Goal: Contribute content: Contribute content

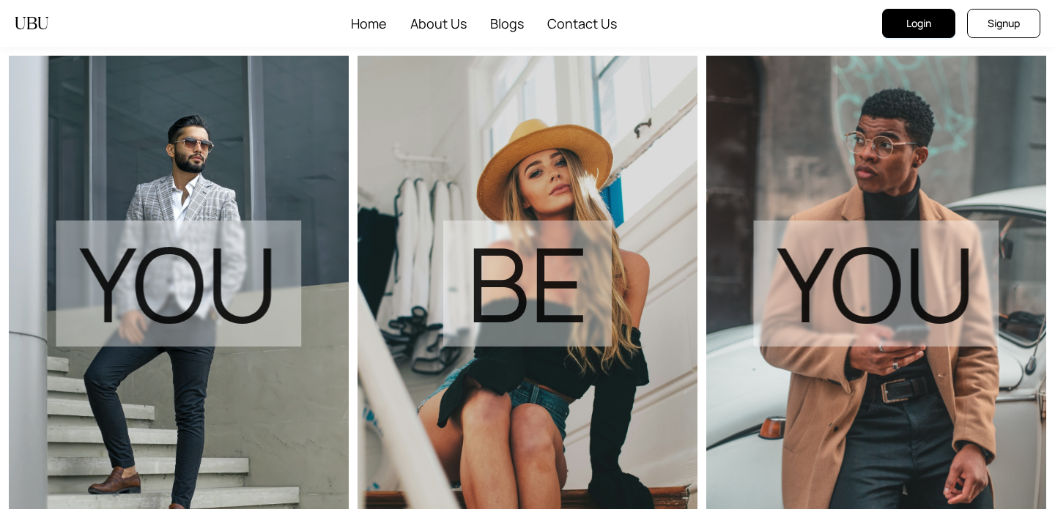
click at [912, 25] on span "Login" at bounding box center [918, 23] width 25 height 16
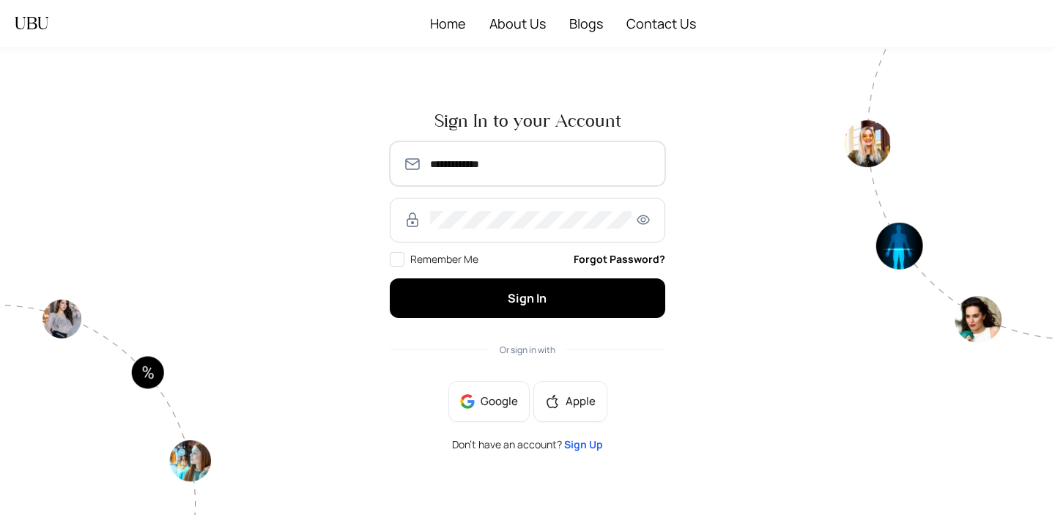
click at [435, 165] on input "**********" at bounding box center [541, 164] width 222 height 18
click at [390, 278] on button "Sign In" at bounding box center [528, 297] width 276 height 39
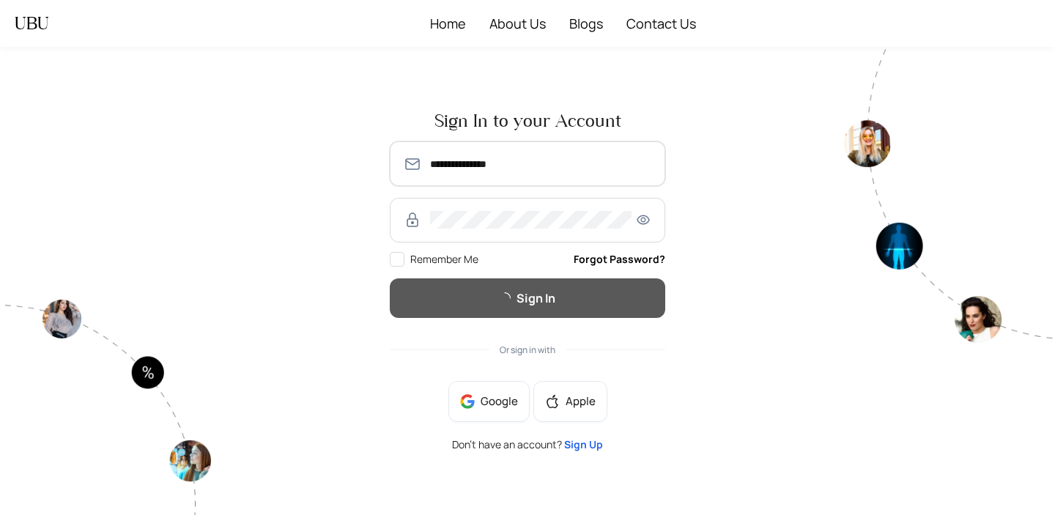
type input "**********"
click at [390, 278] on button "Sign In" at bounding box center [528, 297] width 276 height 39
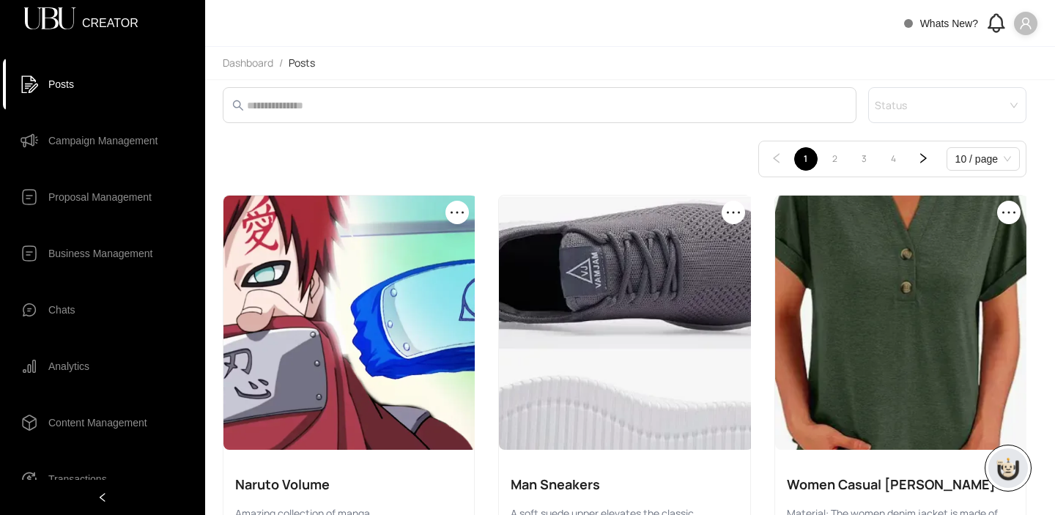
scroll to position [55, 0]
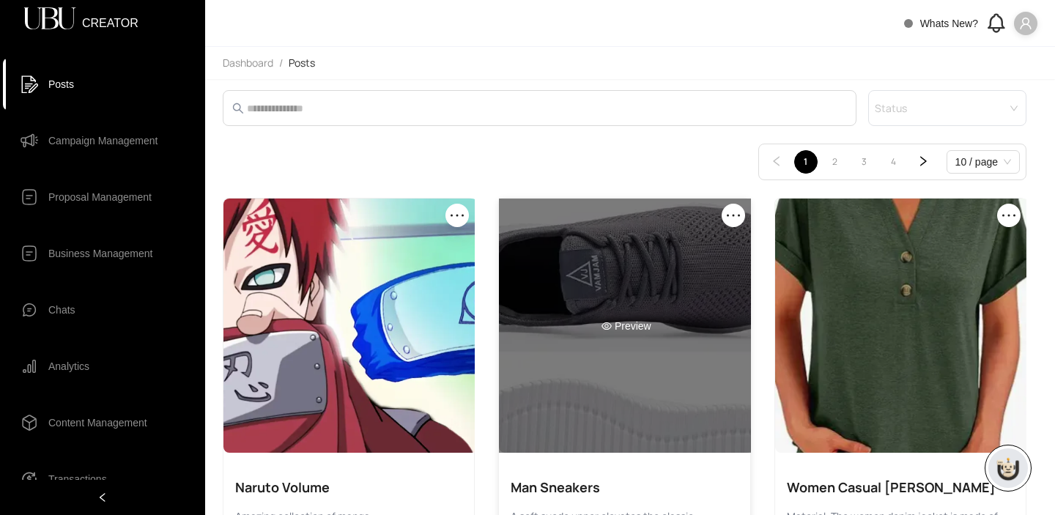
click at [696, 341] on div "Preview" at bounding box center [626, 326] width 254 height 254
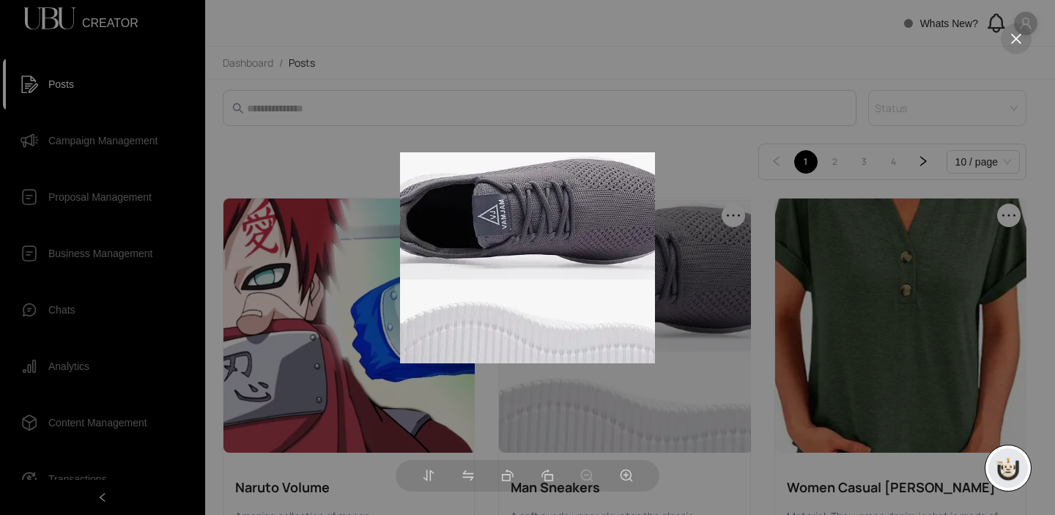
click at [736, 140] on div at bounding box center [527, 257] width 1055 height 515
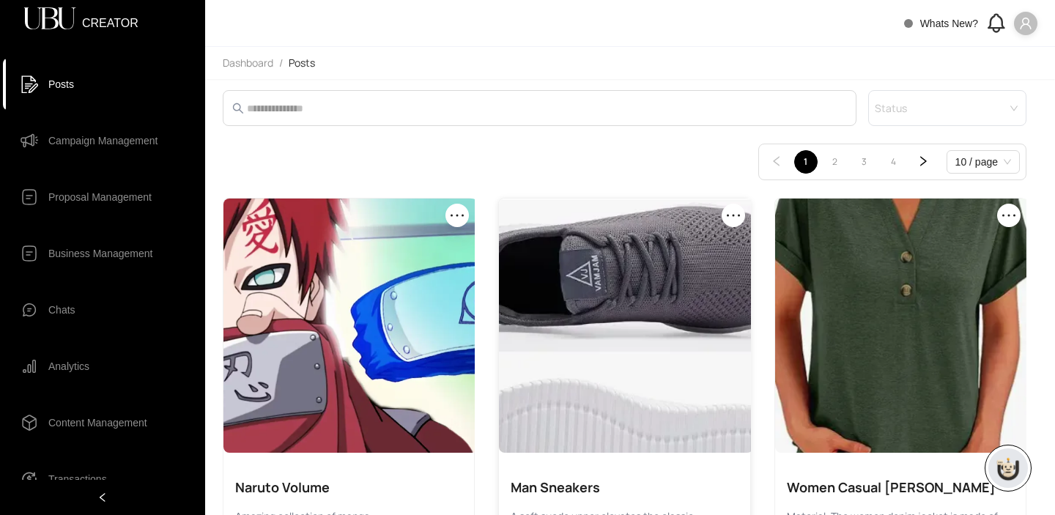
click at [561, 479] on div "Man Sneakers" at bounding box center [624, 487] width 227 height 21
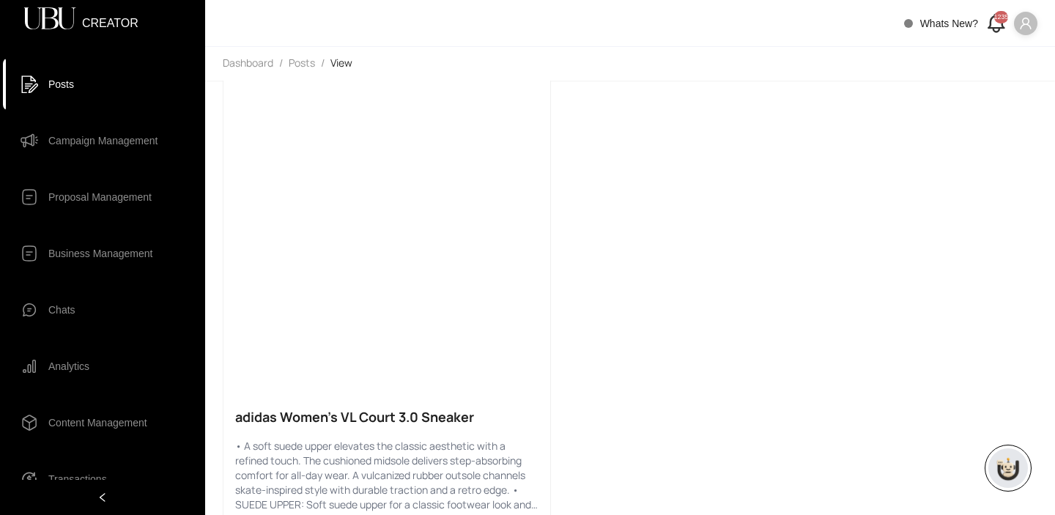
scroll to position [568, 0]
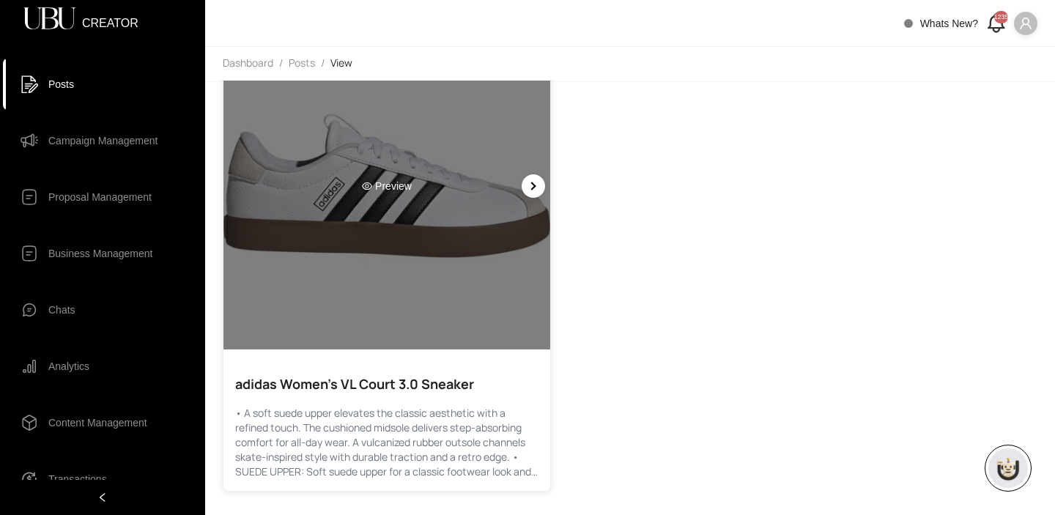
click at [385, 218] on div "Preview" at bounding box center [386, 186] width 327 height 327
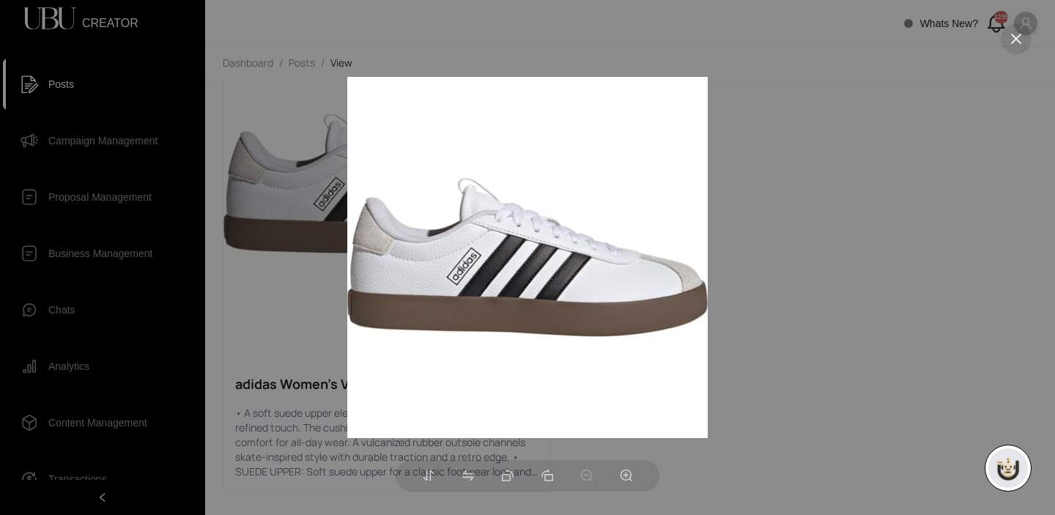
click at [880, 284] on div at bounding box center [527, 257] width 1055 height 515
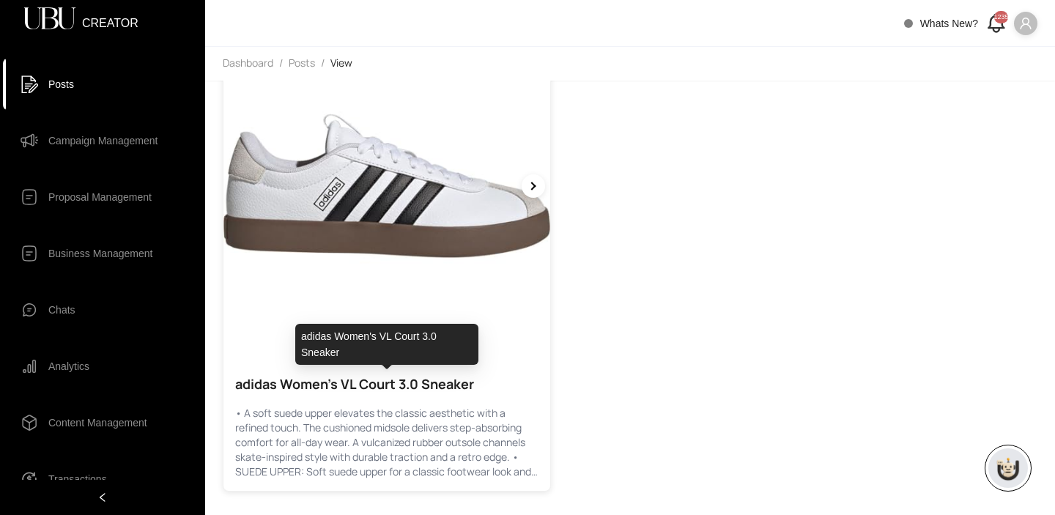
click at [329, 380] on div "adidas Women's VL Court 3.0 Sneaker" at bounding box center [386, 384] width 303 height 21
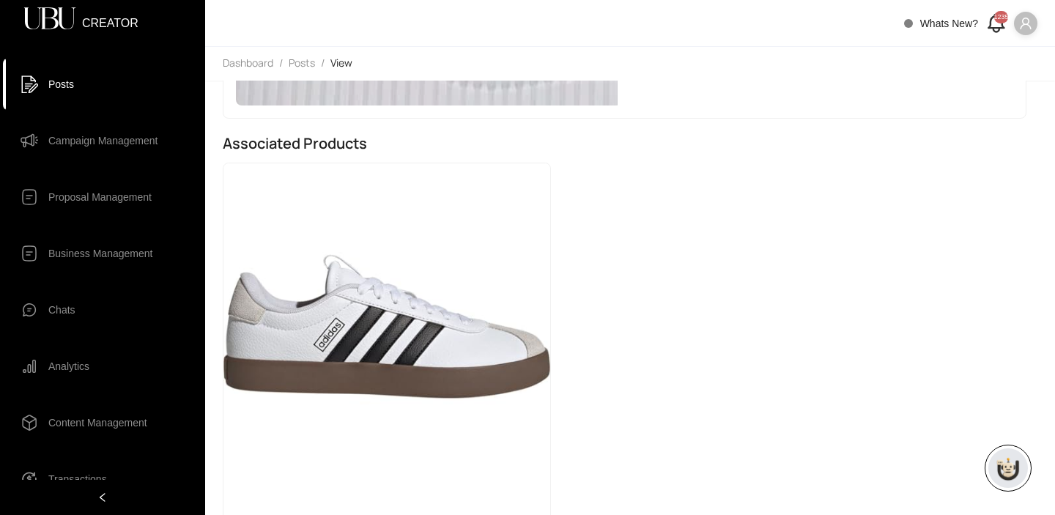
scroll to position [0, 0]
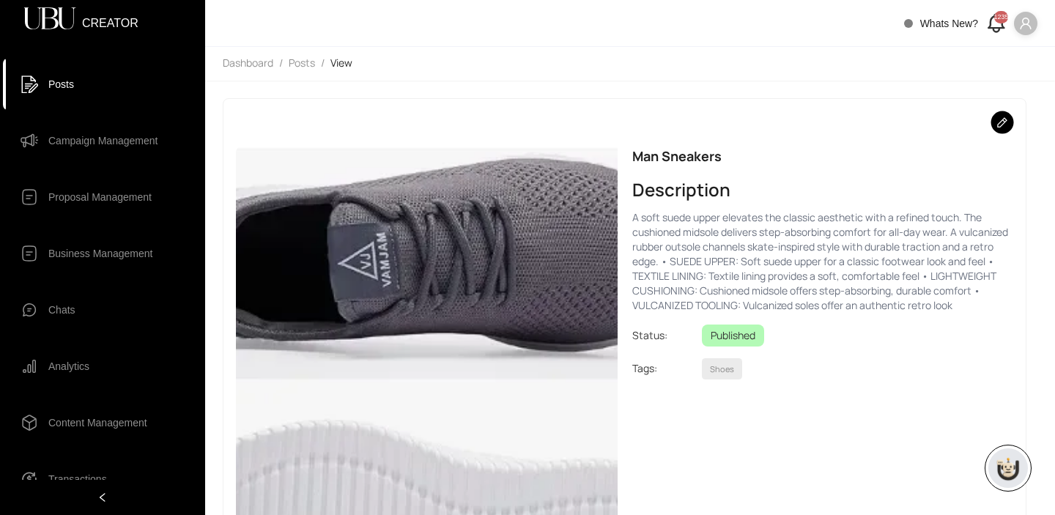
click at [66, 89] on span "Posts" at bounding box center [61, 84] width 26 height 29
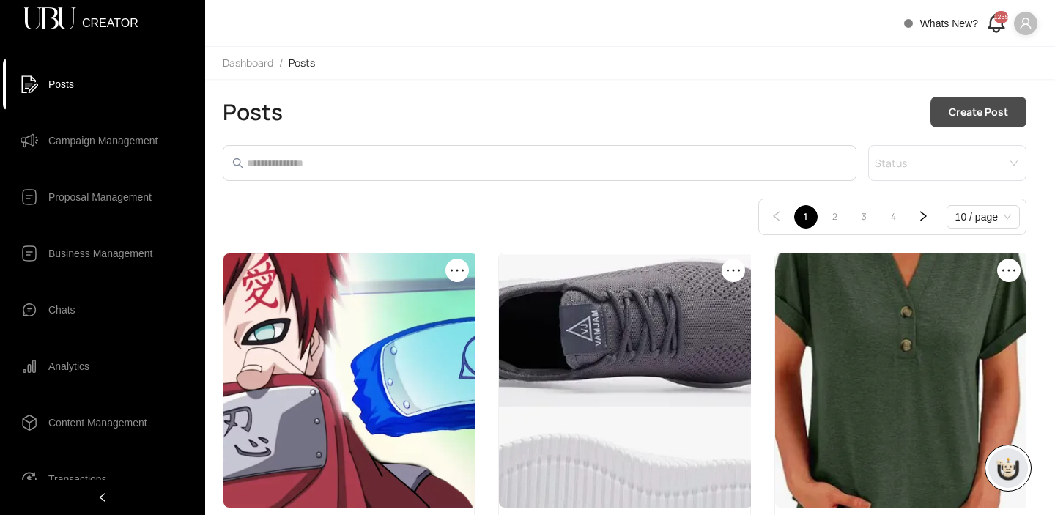
click at [999, 125] on button "Create Post" at bounding box center [979, 112] width 96 height 31
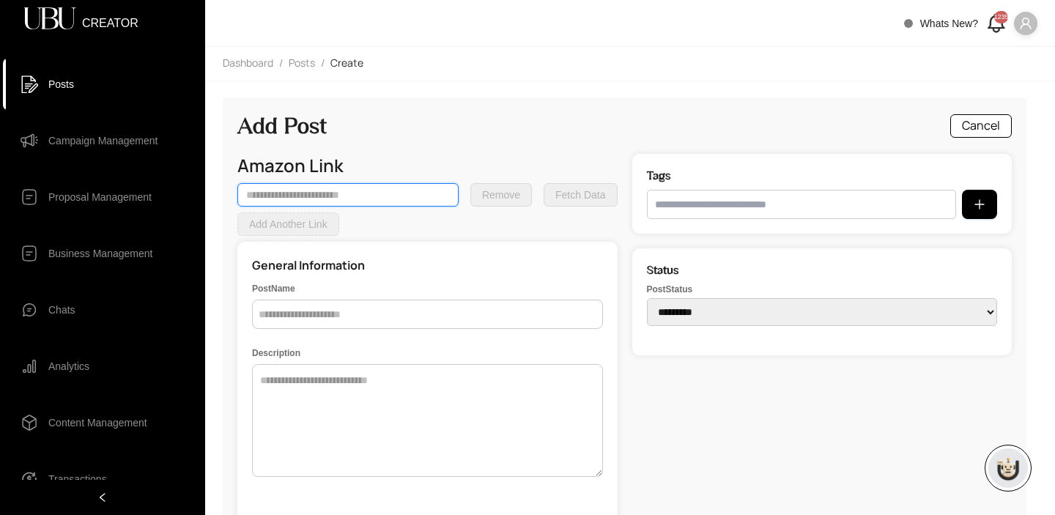
click at [339, 196] on input "text" at bounding box center [347, 194] width 221 height 23
paste input "**********"
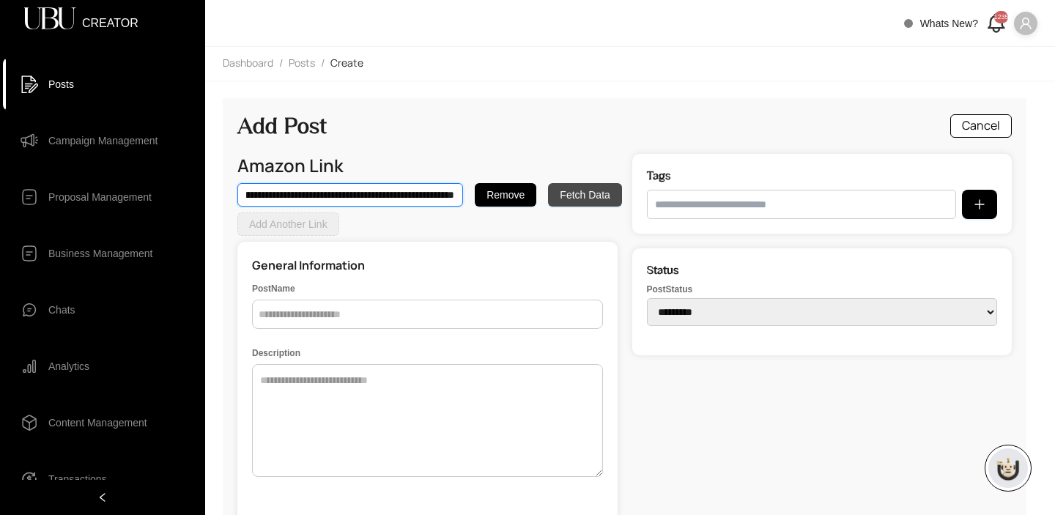
type input "**********"
click at [586, 188] on span "Fetch Data" at bounding box center [585, 195] width 50 height 16
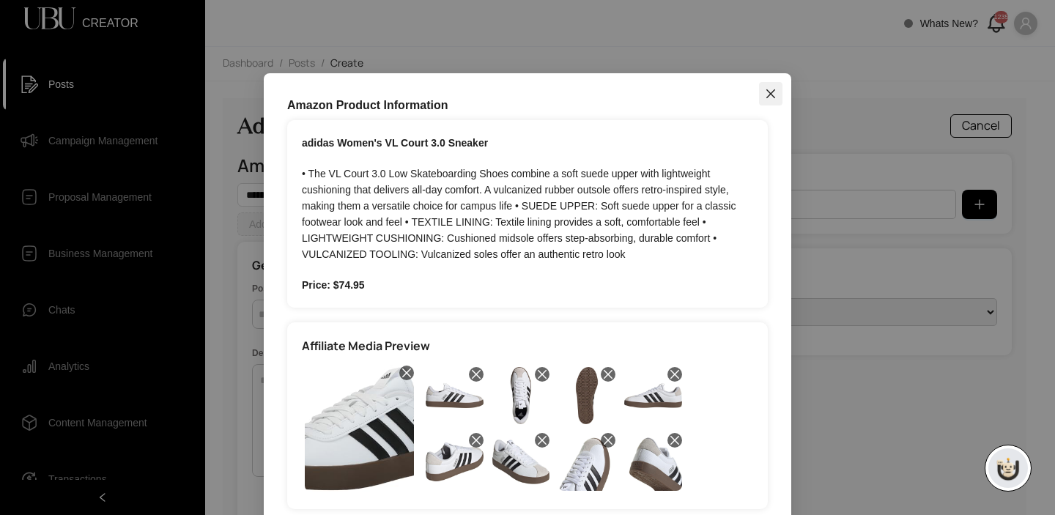
click at [772, 97] on icon "close" at bounding box center [771, 94] width 12 height 12
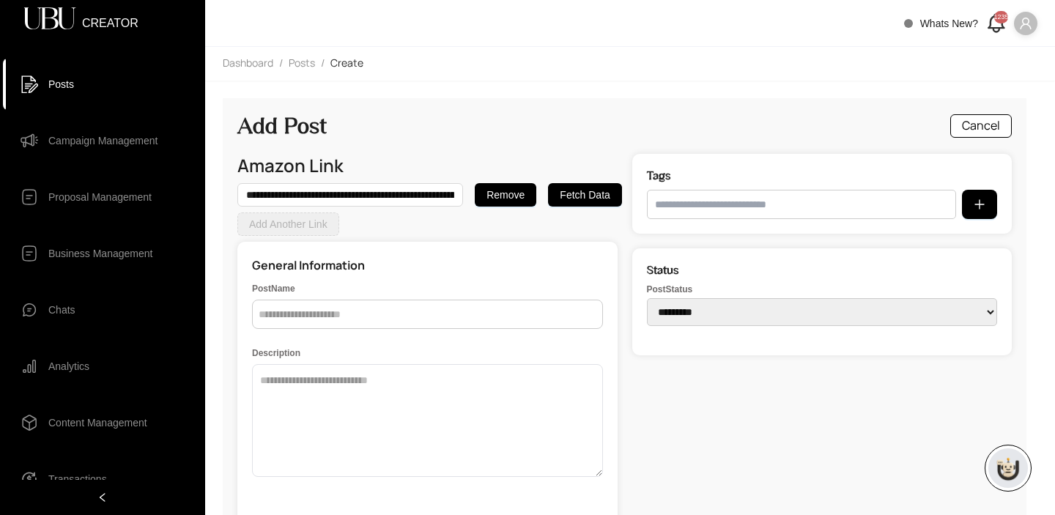
scroll to position [1, 0]
click at [583, 188] on span "Fetch Data" at bounding box center [585, 194] width 50 height 16
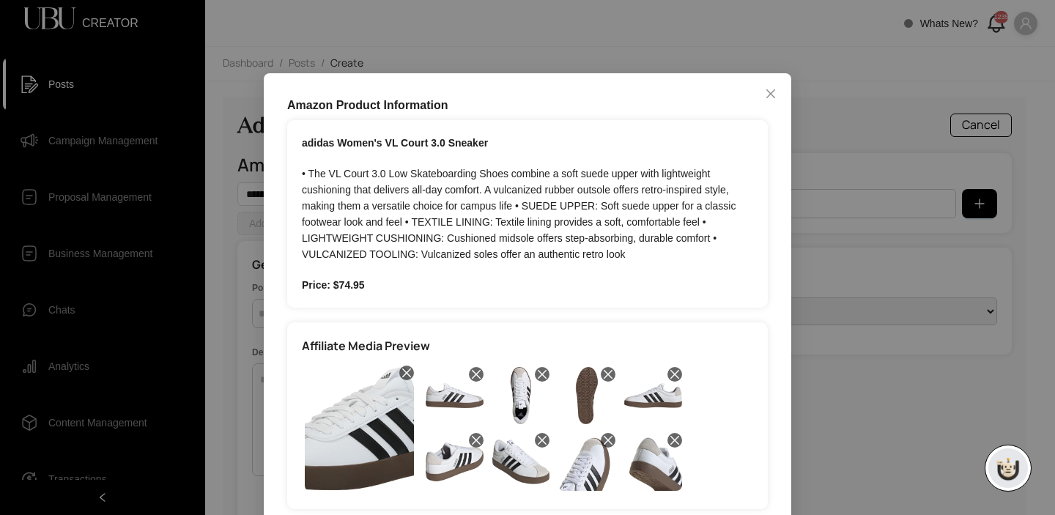
scroll to position [67, 0]
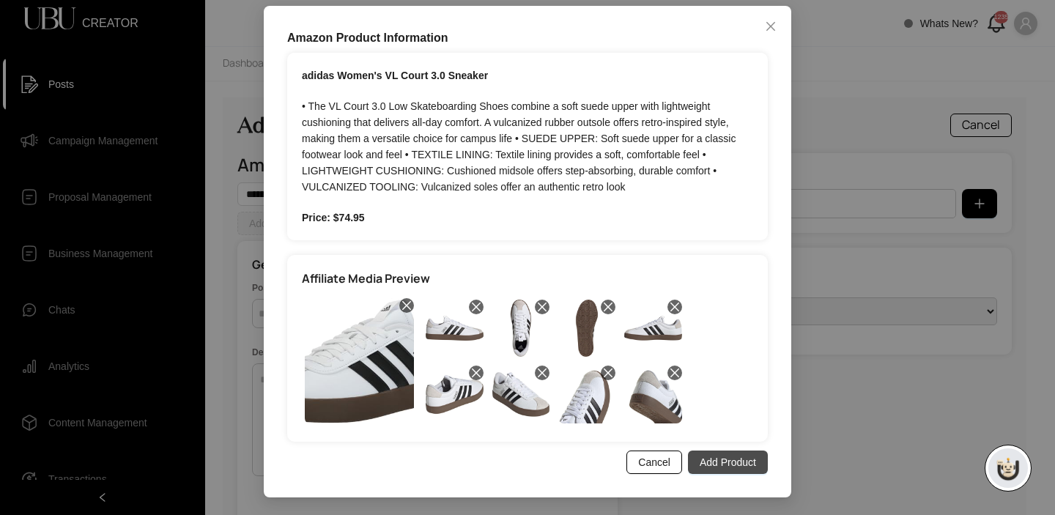
click at [713, 472] on button "Add Product" at bounding box center [728, 462] width 80 height 23
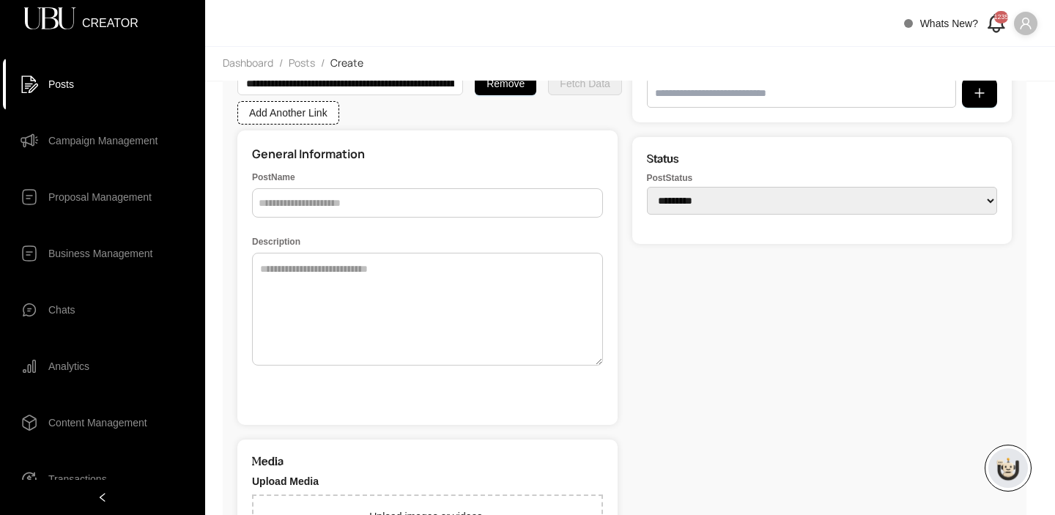
scroll to position [90, 0]
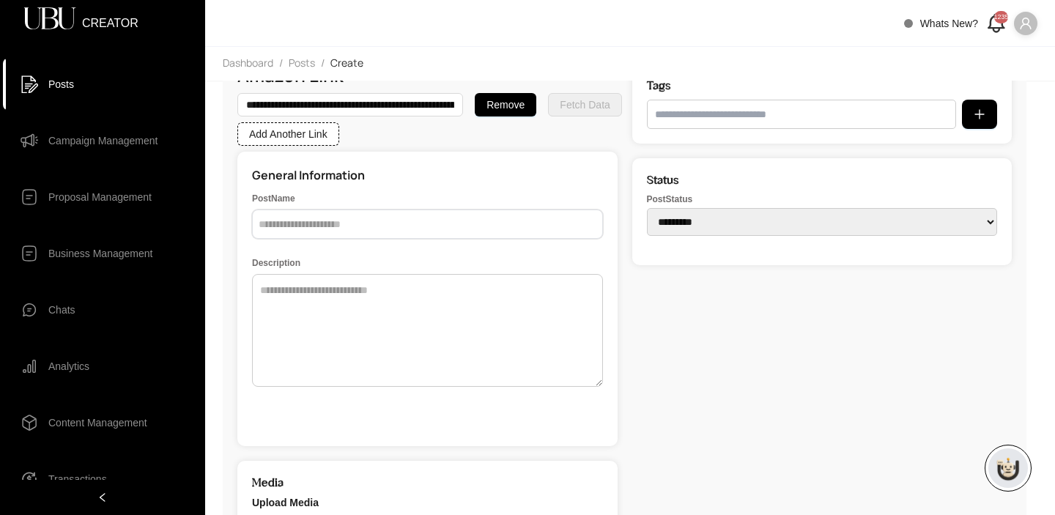
click at [337, 223] on input "text" at bounding box center [427, 224] width 351 height 29
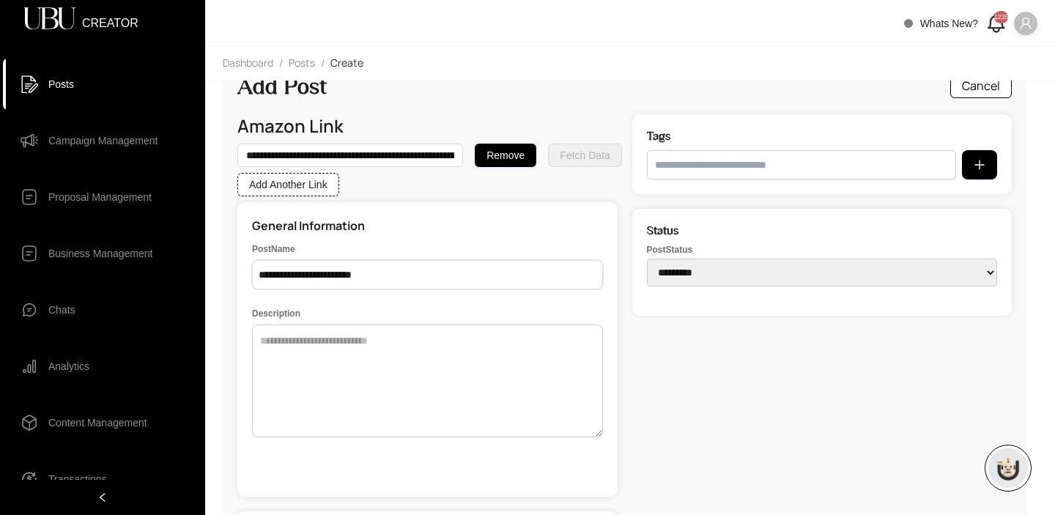
scroll to position [42, 0]
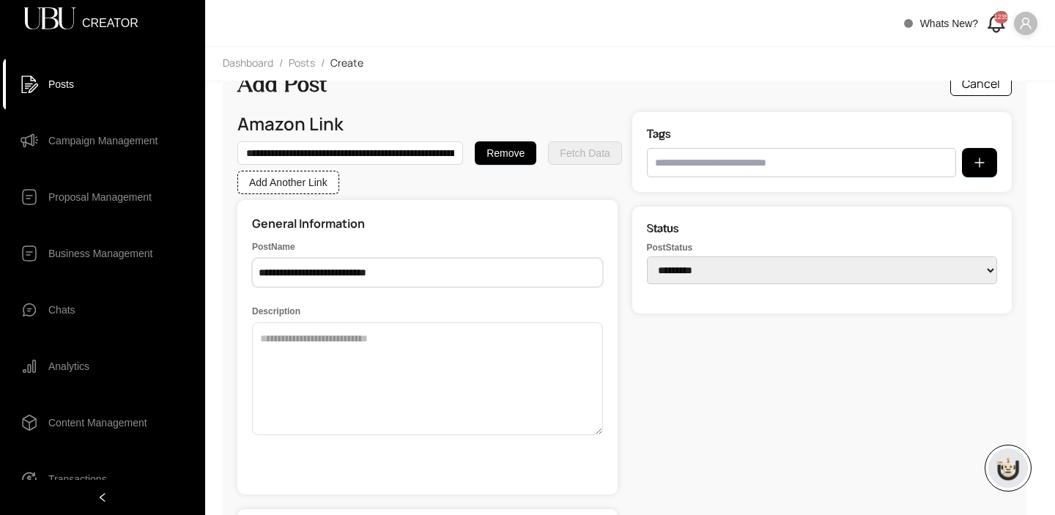
type input "**********"
click at [375, 373] on textarea at bounding box center [427, 378] width 351 height 113
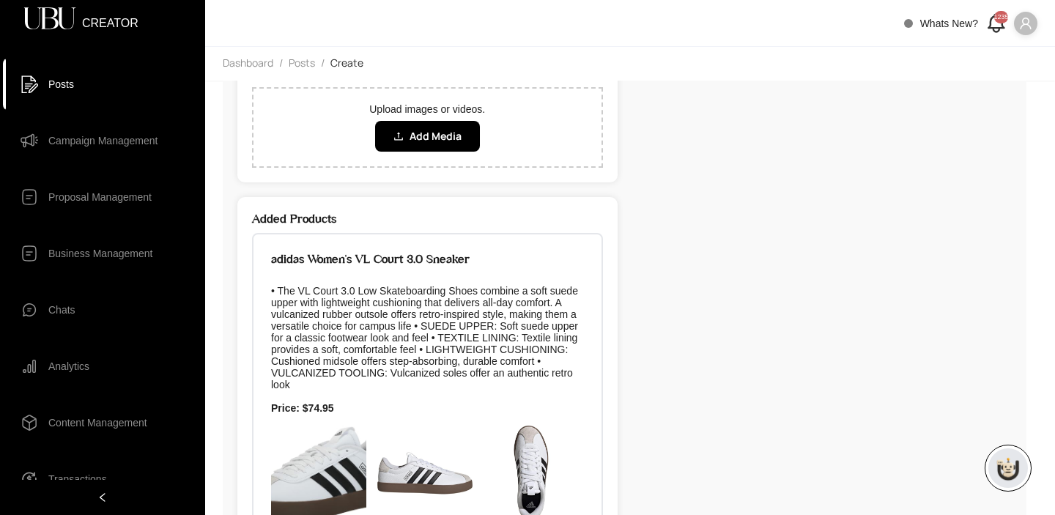
scroll to position [478, 0]
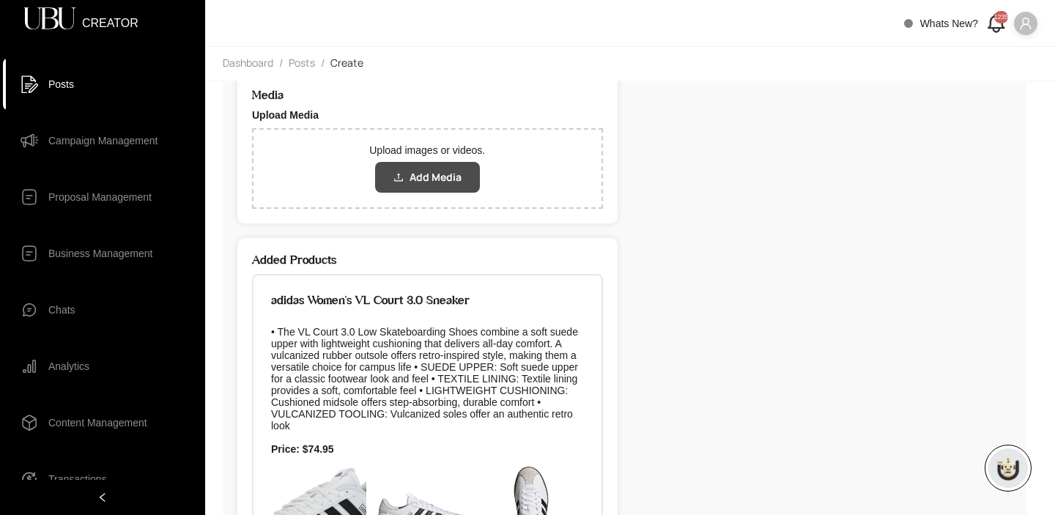
type textarea "**********"
click at [438, 171] on span "Add Media" at bounding box center [436, 177] width 52 height 16
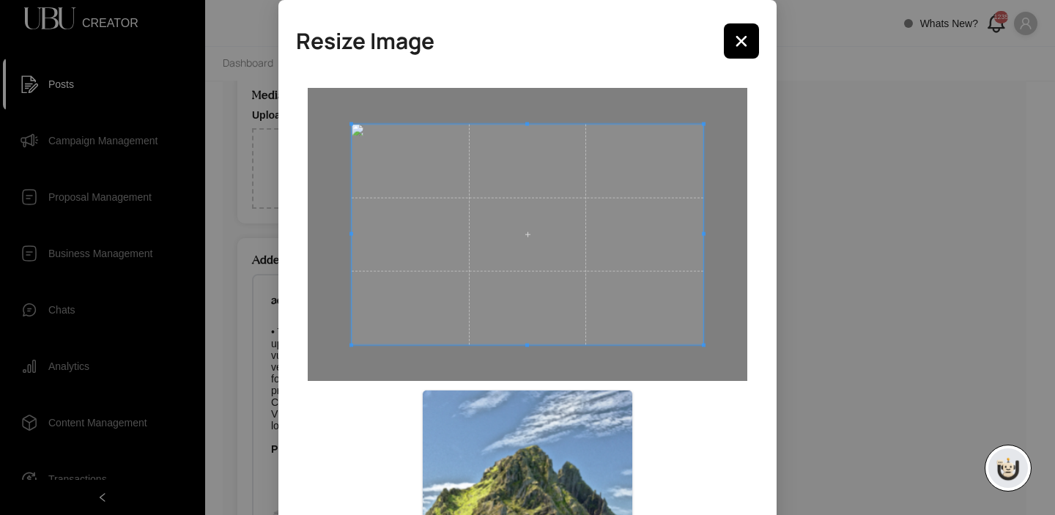
click at [942, 255] on div "Resize Image Cancel Confirm" at bounding box center [527, 257] width 1055 height 515
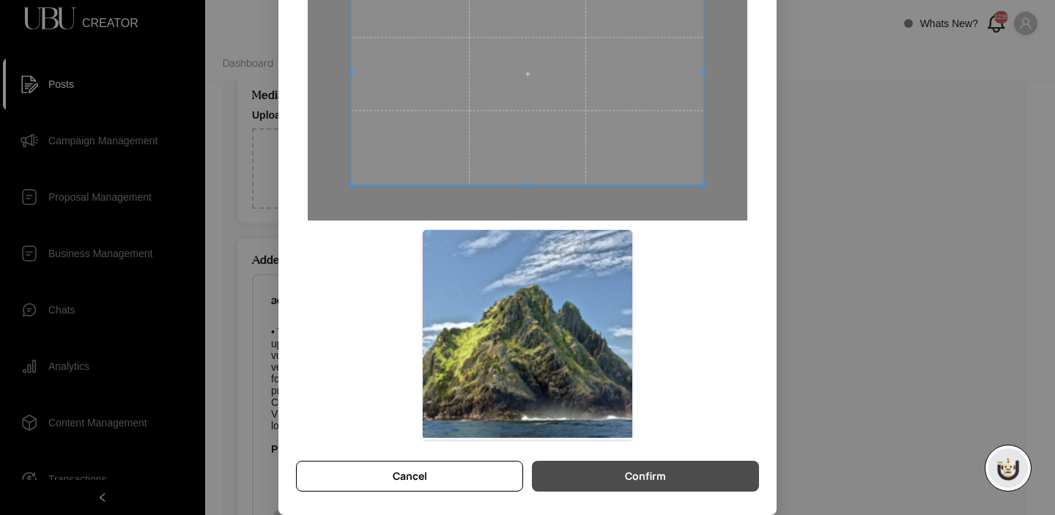
click at [683, 477] on button "Confirm" at bounding box center [645, 476] width 227 height 31
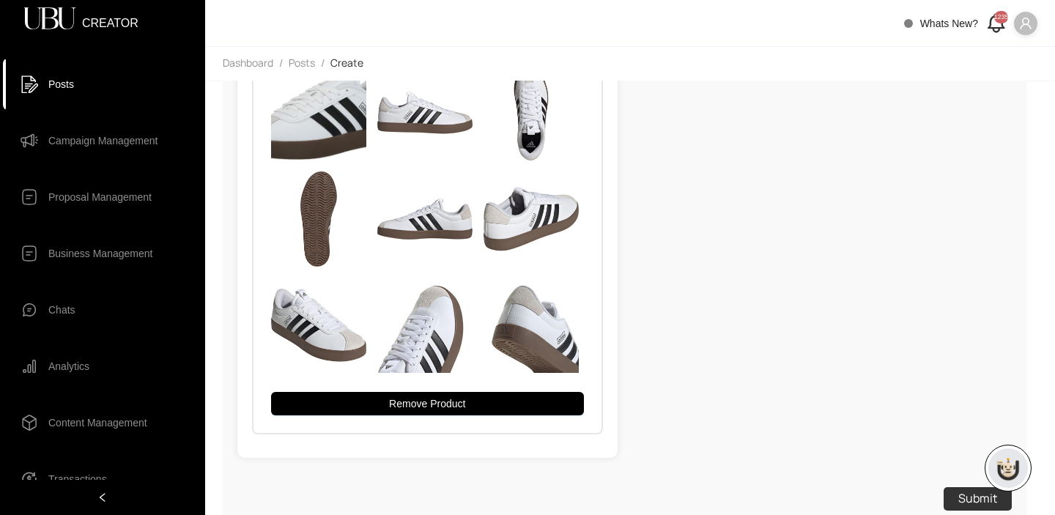
scroll to position [986, 0]
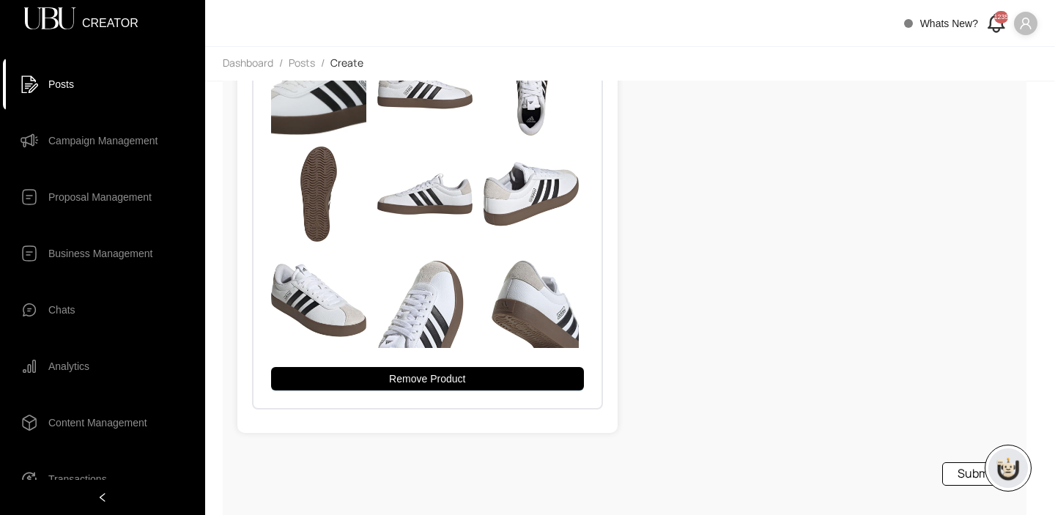
click at [958, 472] on button "Submit" at bounding box center [977, 473] width 70 height 23
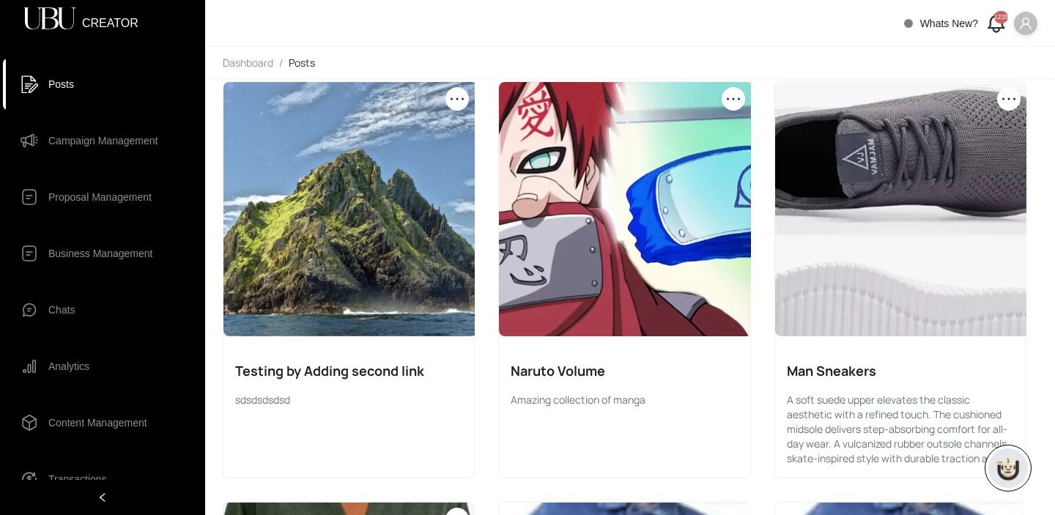
scroll to position [112, 0]
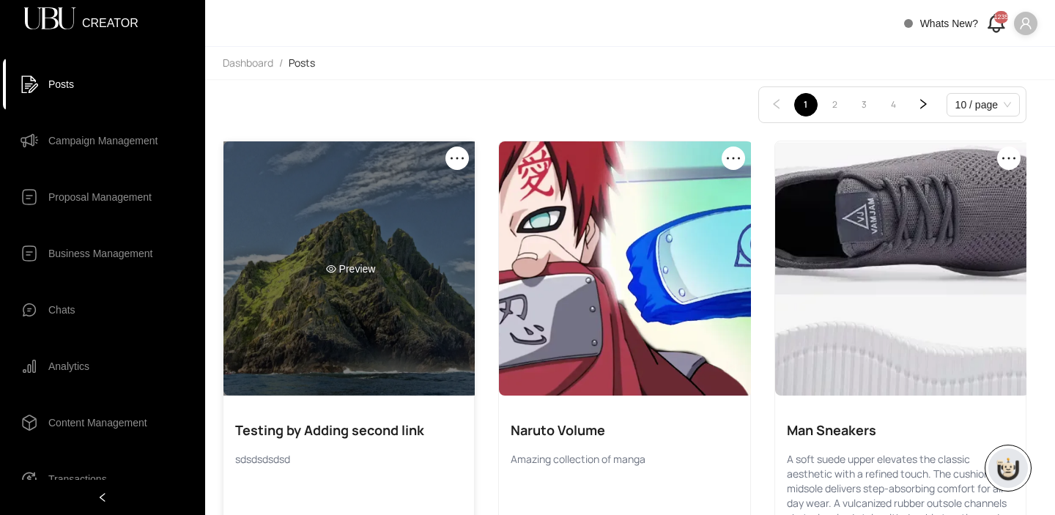
click at [361, 259] on div "Preview" at bounding box center [350, 268] width 254 height 254
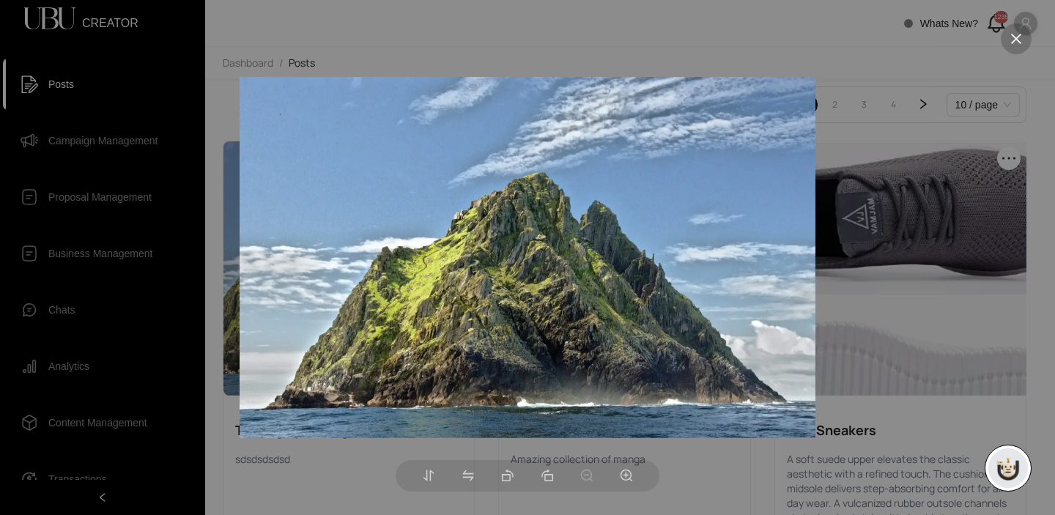
click at [1003, 42] on button at bounding box center [1016, 38] width 31 height 31
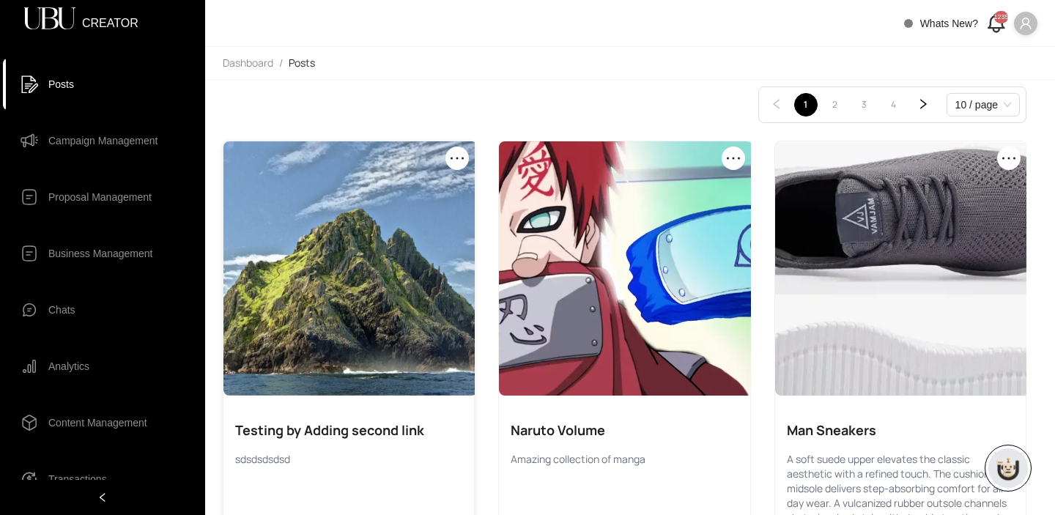
click at [326, 443] on div "Testing by Adding second link sdsdsdsdsd" at bounding box center [348, 443] width 251 height 70
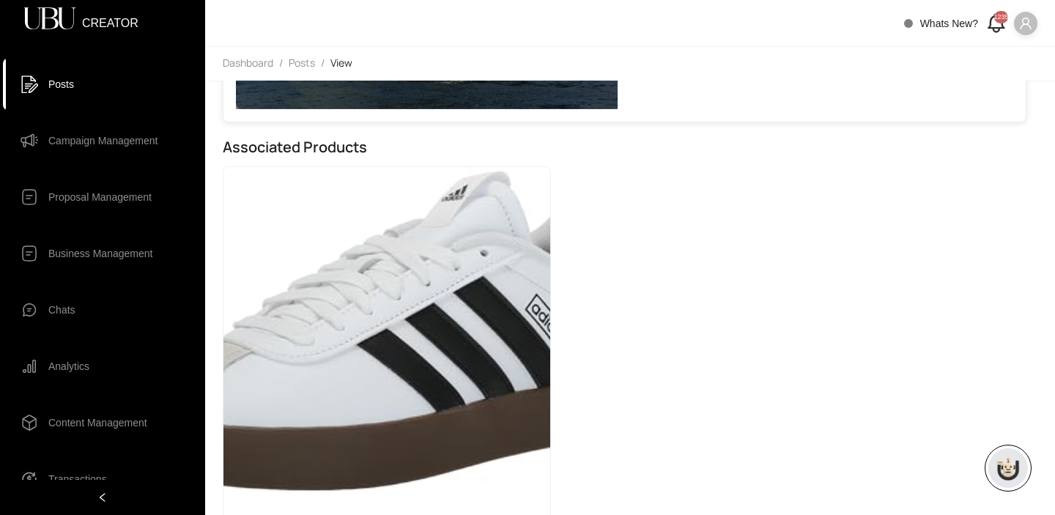
scroll to position [568, 0]
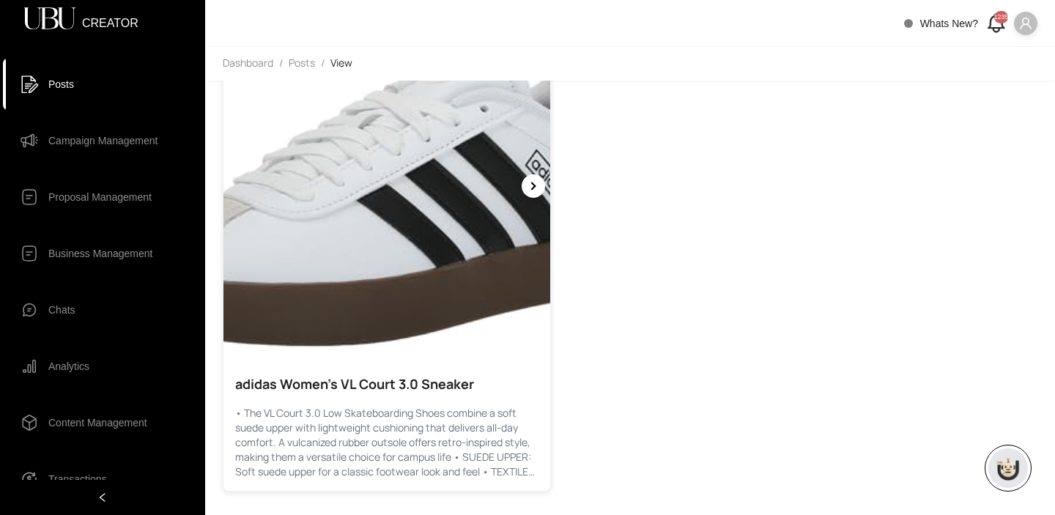
click at [326, 399] on div "adidas Women's VL Court 3.0 Sneaker • The VL Court 3.0 Low Skateboarding Shoes …" at bounding box center [386, 426] width 327 height 129
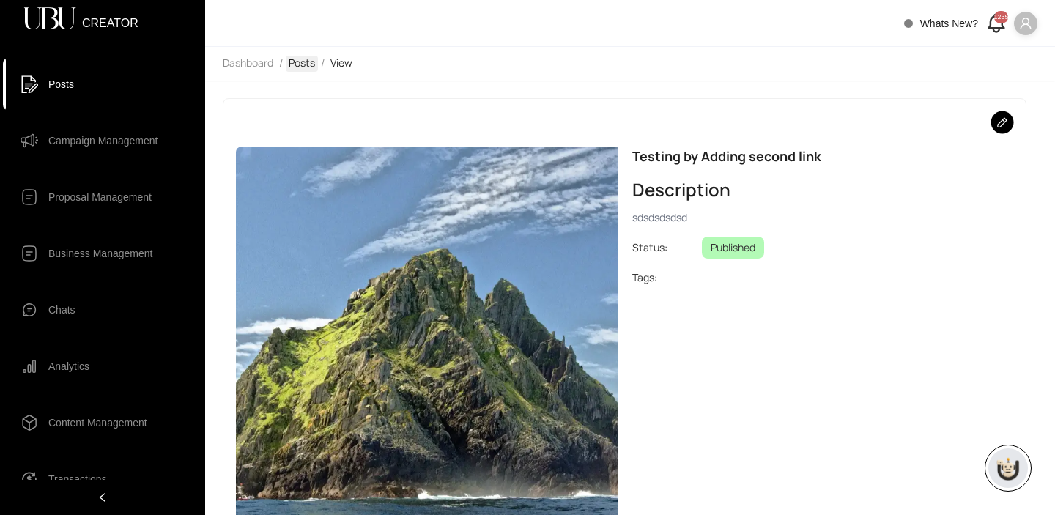
click at [304, 62] on link "Posts" at bounding box center [302, 64] width 32 height 16
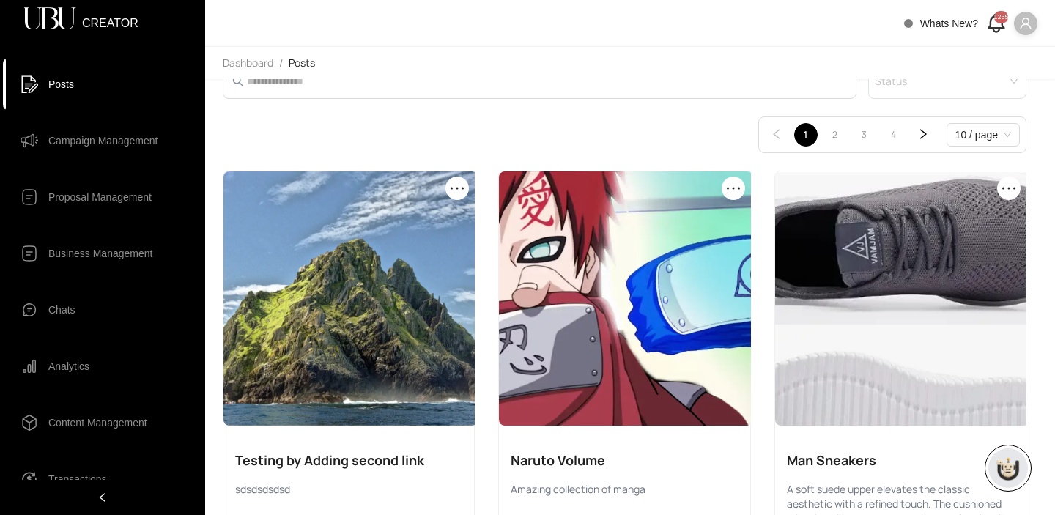
scroll to position [83, 0]
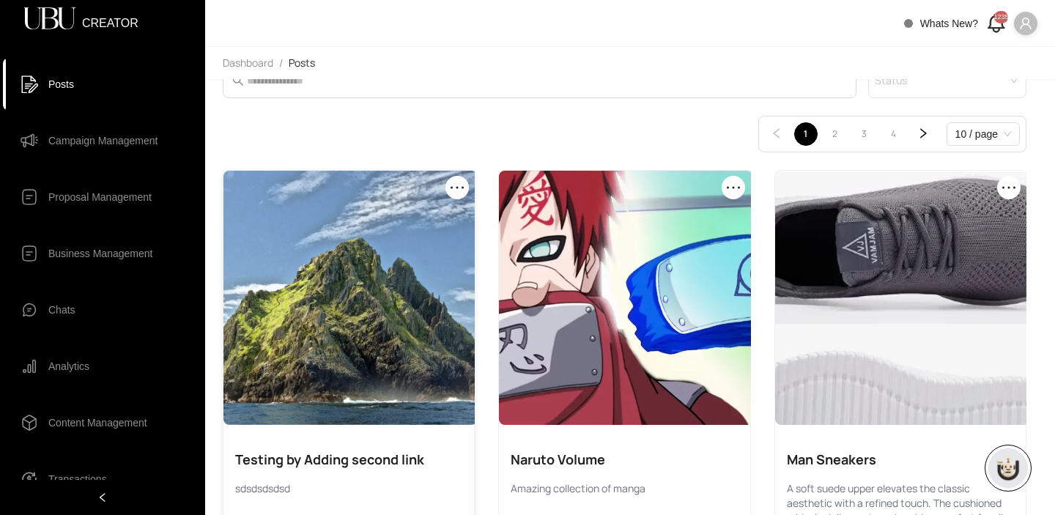
click at [459, 187] on icon "ellipsis" at bounding box center [457, 188] width 18 height 18
click at [448, 245] on span "Delete" at bounding box center [446, 245] width 29 height 16
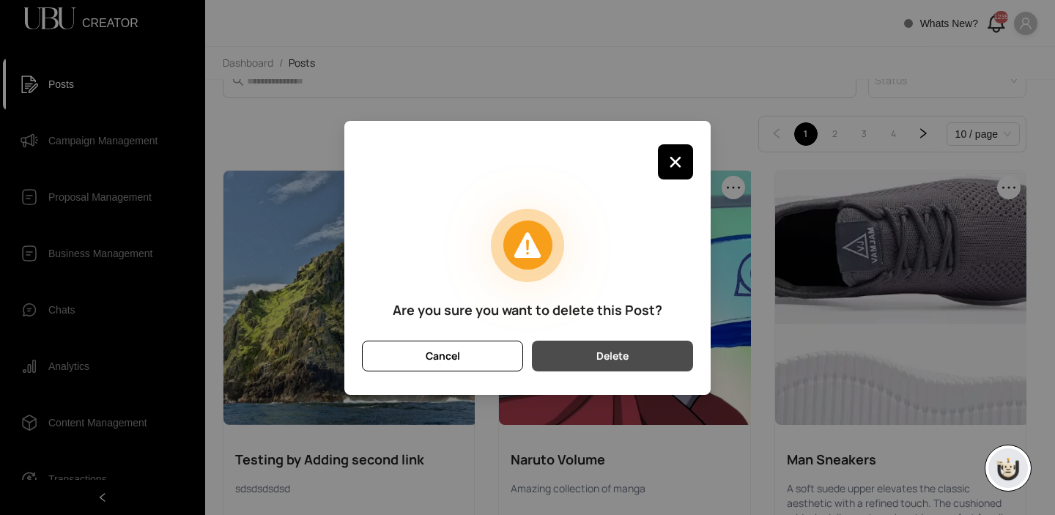
click at [641, 350] on button "Delete" at bounding box center [612, 356] width 161 height 31
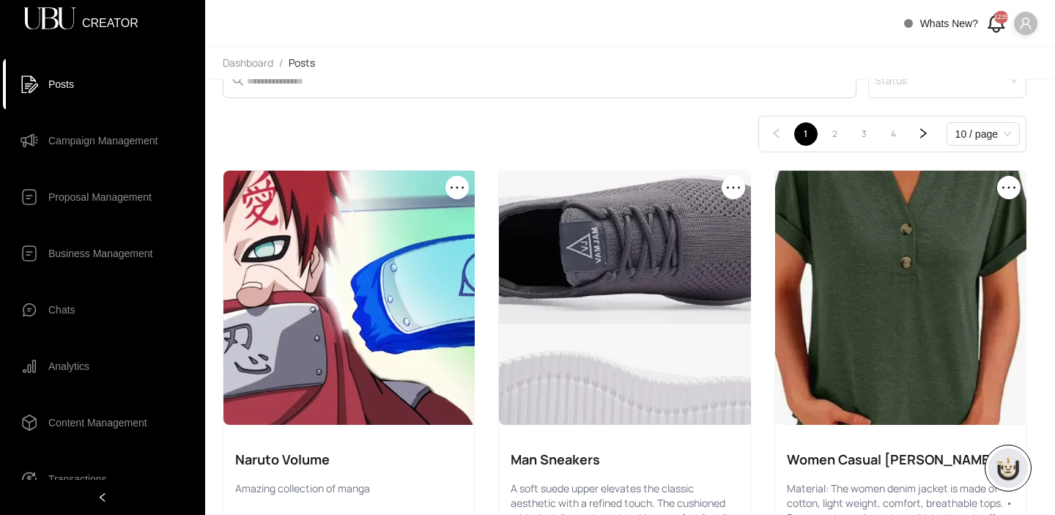
click at [996, 23] on div "1235" at bounding box center [1001, 17] width 14 height 12
click at [994, 23] on div "1235" at bounding box center [1001, 17] width 14 height 12
click at [1028, 14] on span at bounding box center [1025, 23] width 23 height 23
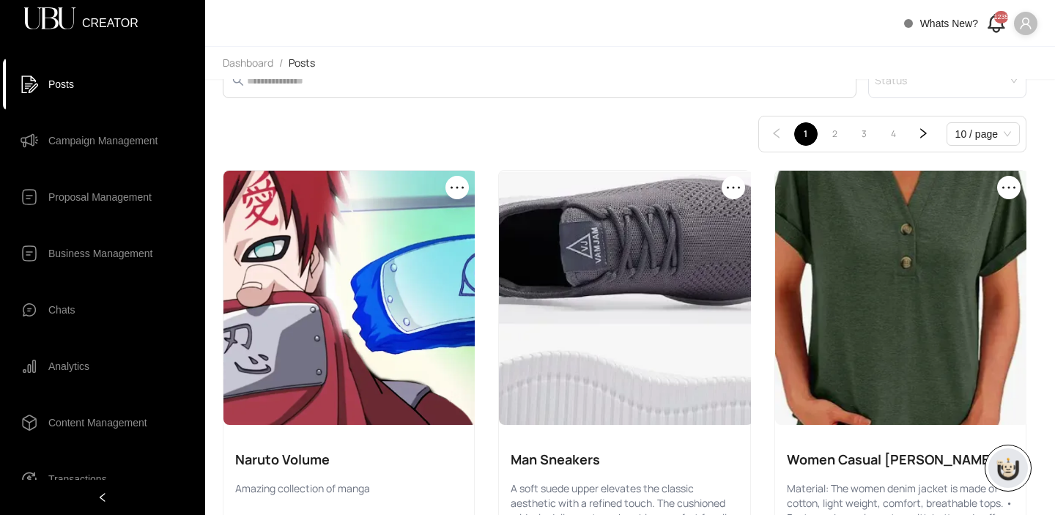
click at [555, 34] on header "Whats New? 1235" at bounding box center [630, 23] width 850 height 47
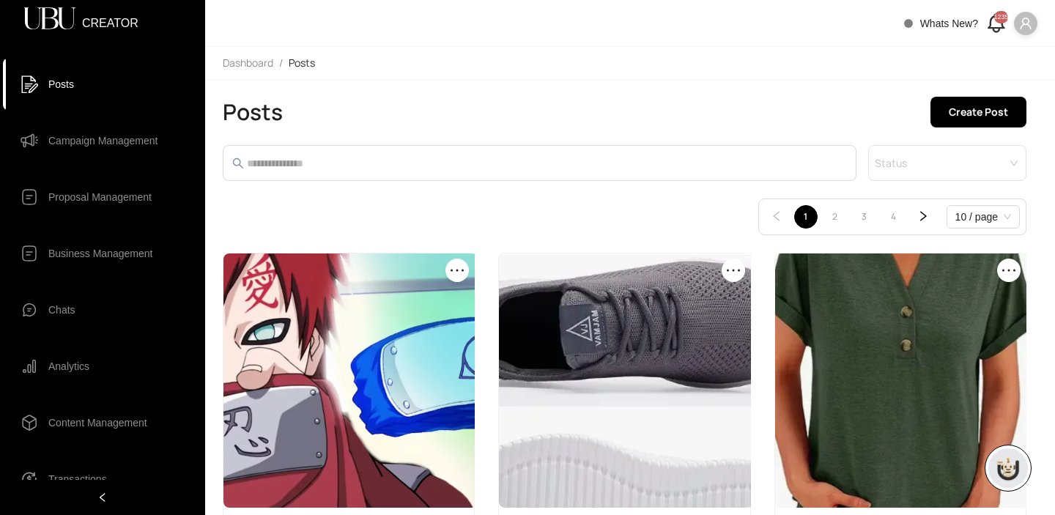
click at [91, 470] on span "Transactions" at bounding box center [77, 479] width 59 height 29
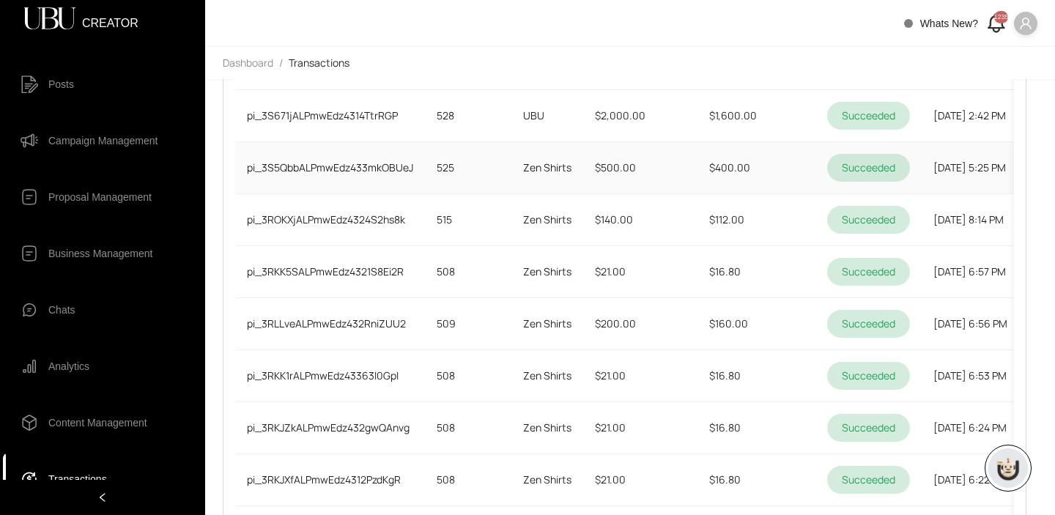
scroll to position [399, 0]
